Goal: Check status: Check status

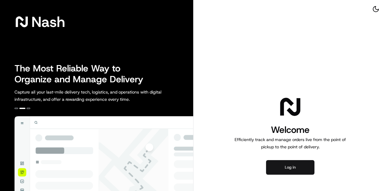
click at [301, 169] on button "Log in" at bounding box center [290, 167] width 48 height 14
